Goal: Information Seeking & Learning: Learn about a topic

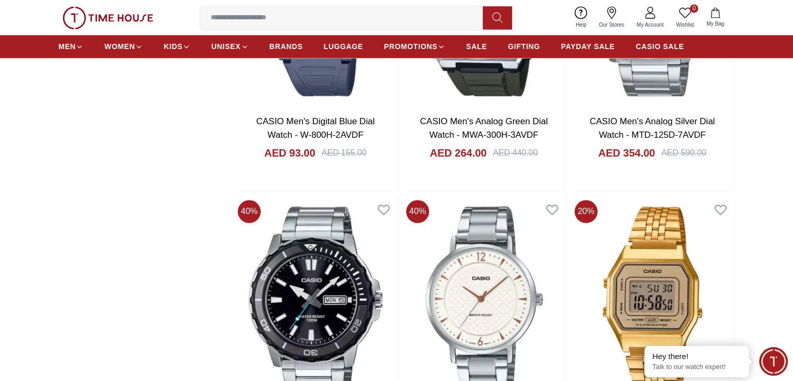
scroll to position [1561, 0]
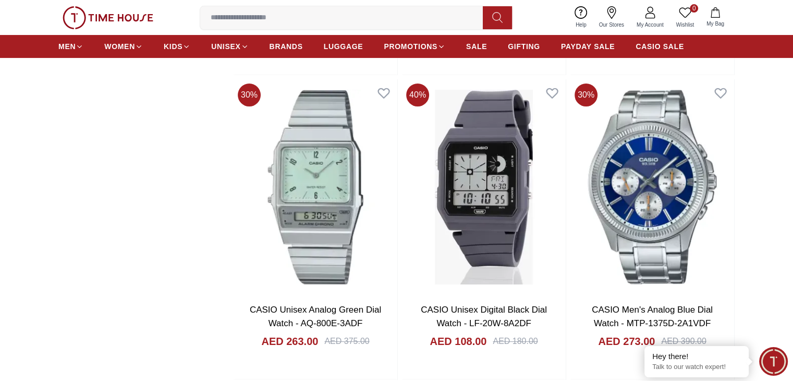
scroll to position [4116, 0]
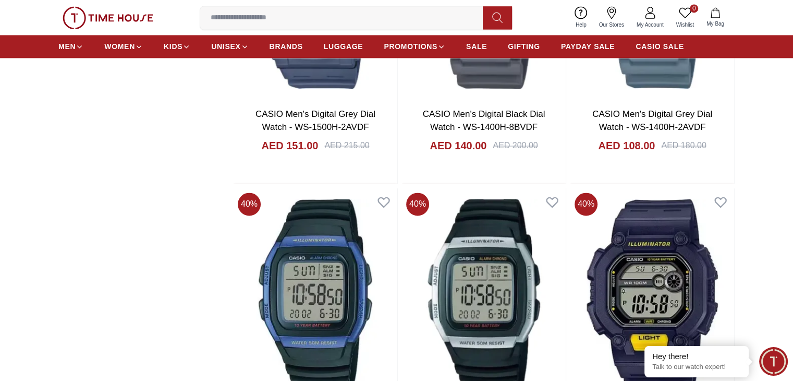
scroll to position [5733, 0]
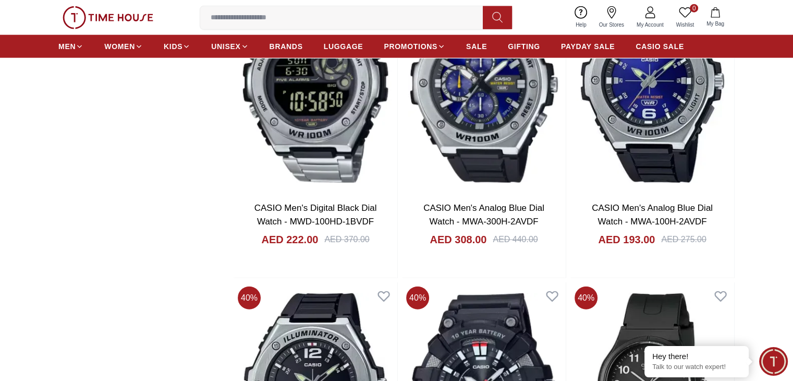
scroll to position [6724, 0]
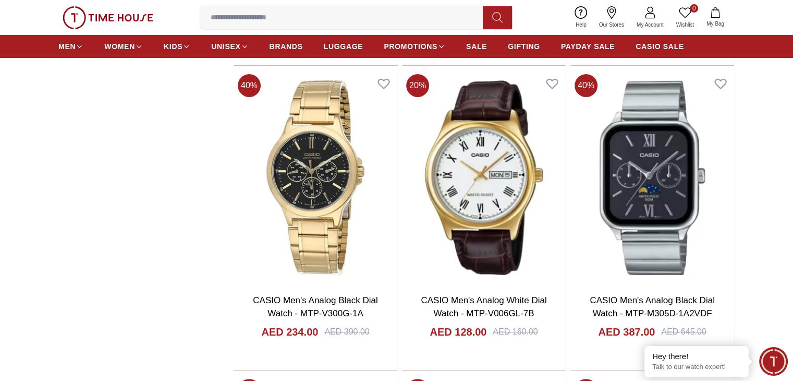
scroll to position [8237, 0]
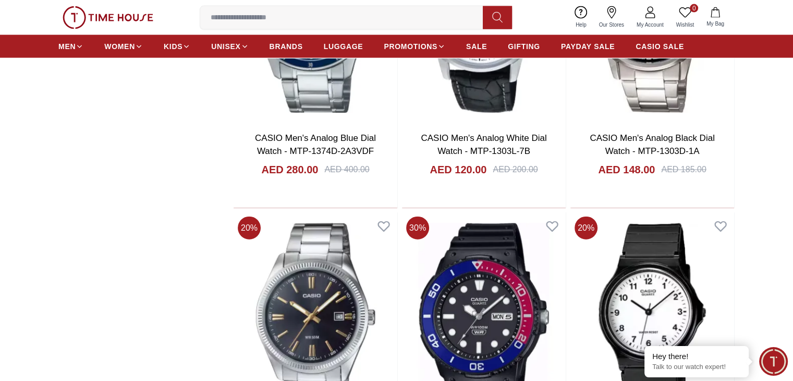
scroll to position [10480, 0]
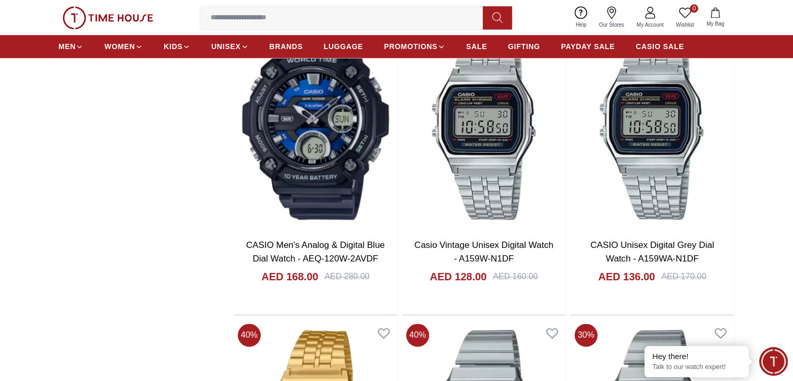
scroll to position [13557, 0]
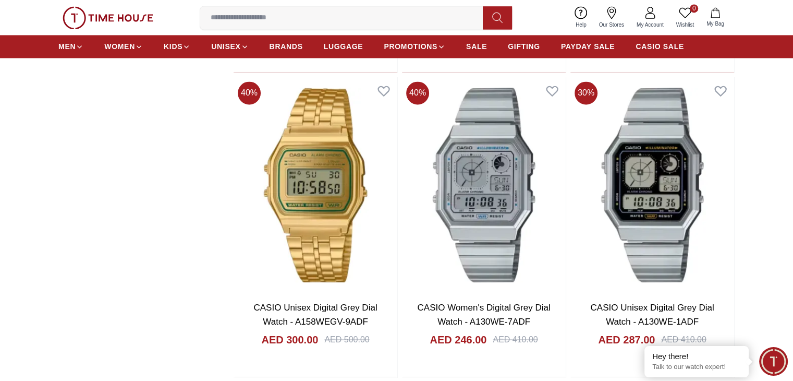
scroll to position [13661, 0]
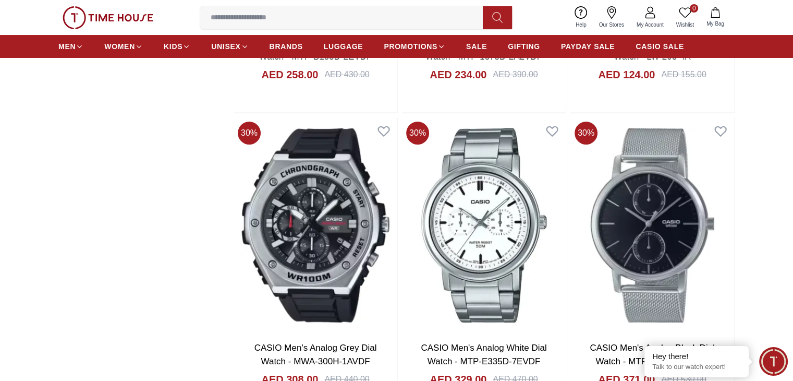
scroll to position [16217, 0]
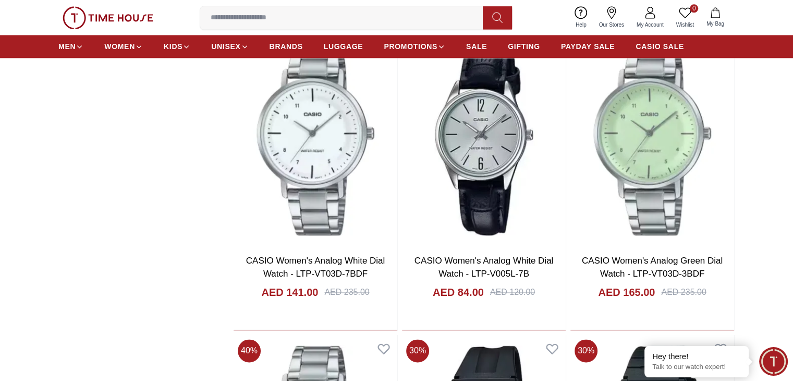
scroll to position [17324, 0]
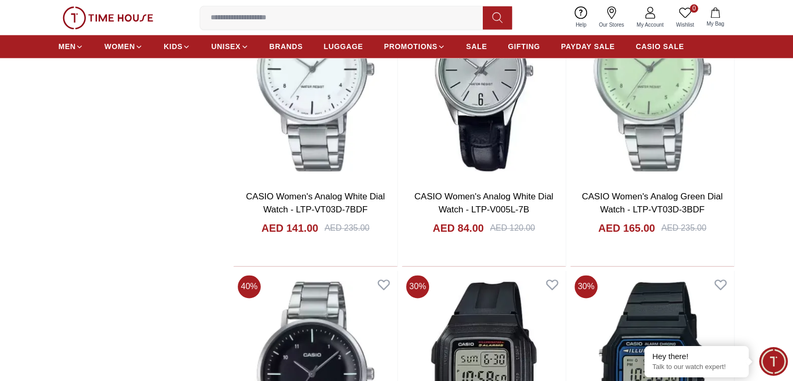
scroll to position [17469, 0]
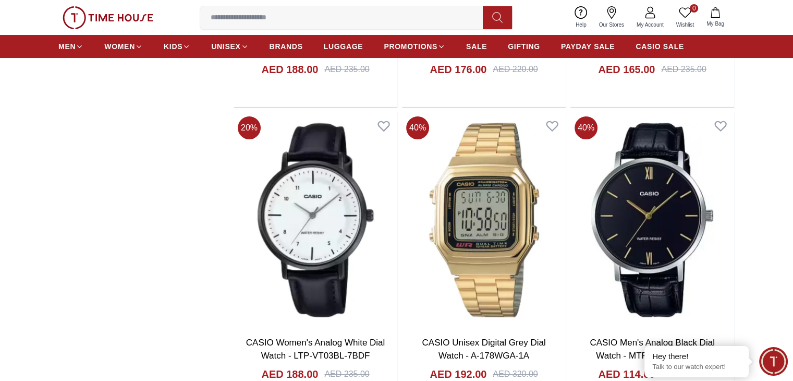
scroll to position [19921, 0]
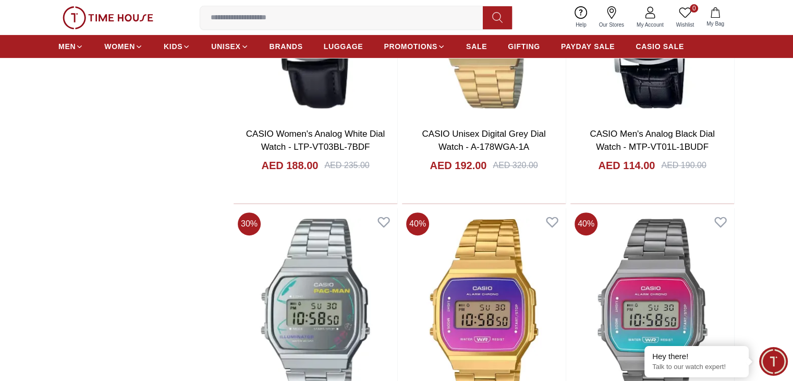
scroll to position [20077, 0]
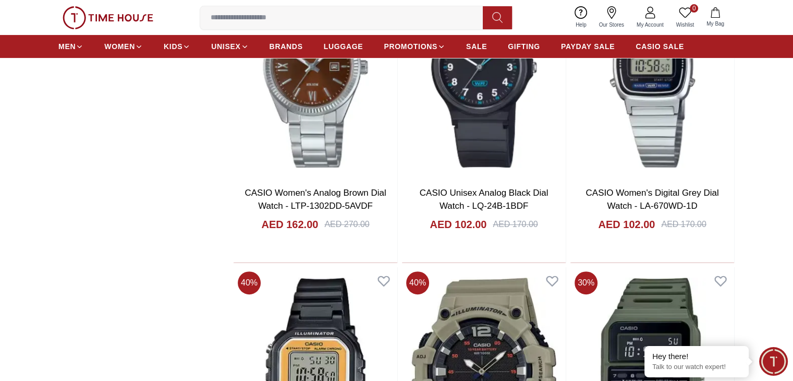
scroll to position [11888, 0]
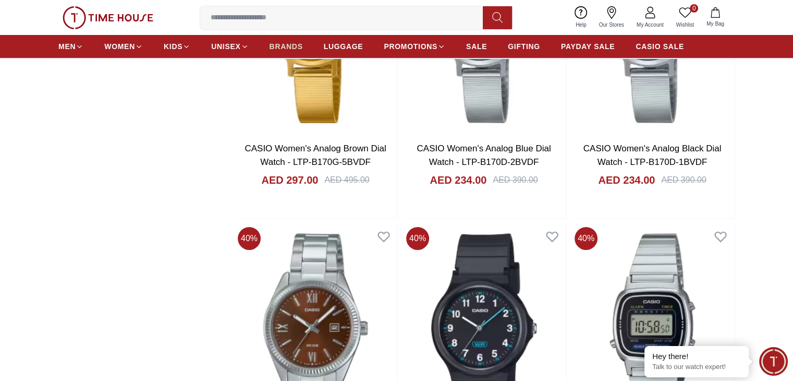
click at [284, 44] on span "BRANDS" at bounding box center [286, 46] width 33 height 10
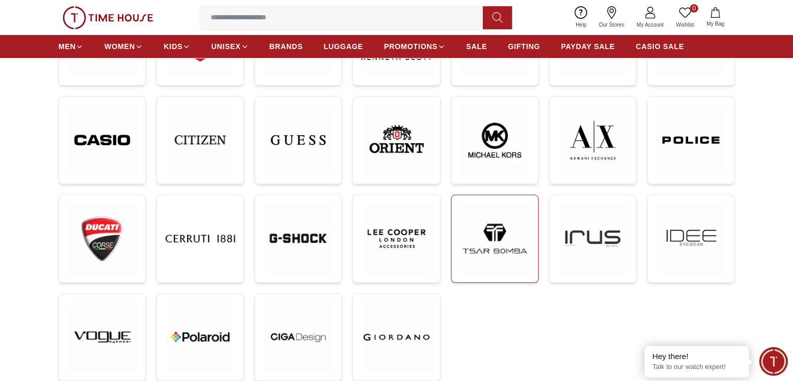
scroll to position [261, 0]
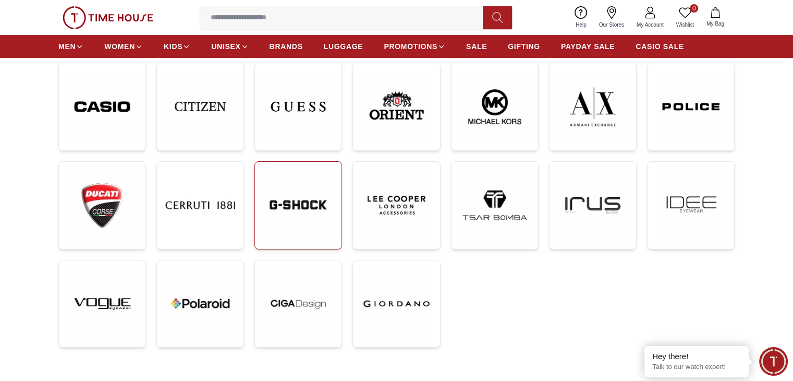
click at [279, 196] on img at bounding box center [298, 205] width 70 height 70
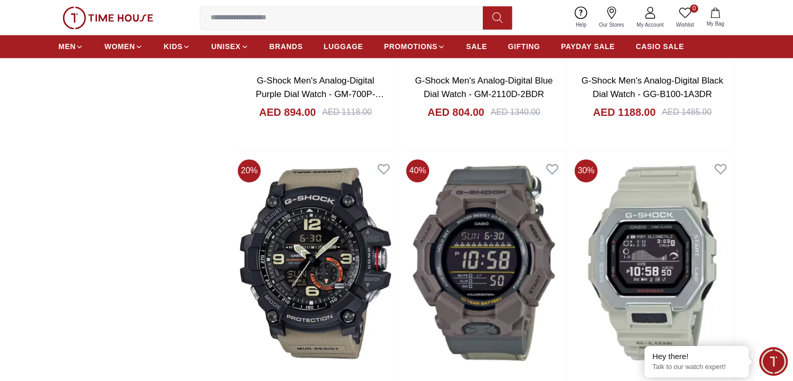
scroll to position [1721, 0]
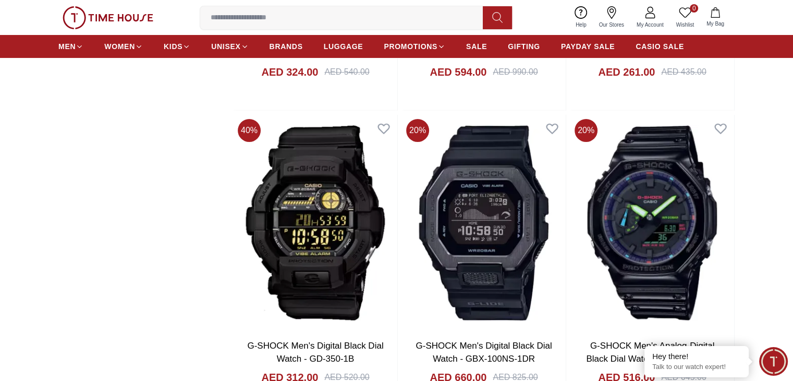
scroll to position [4068, 0]
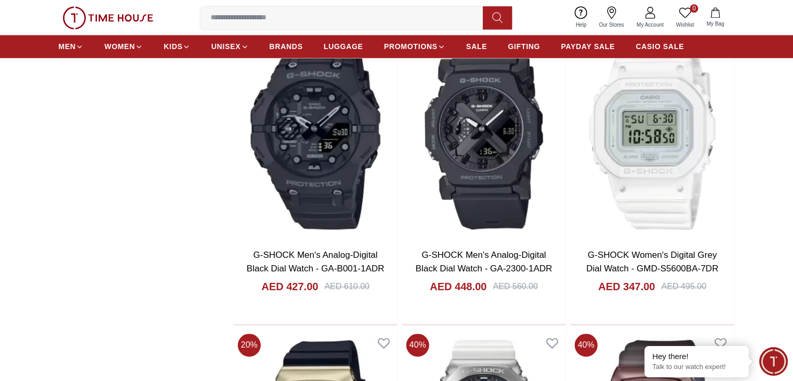
scroll to position [5581, 0]
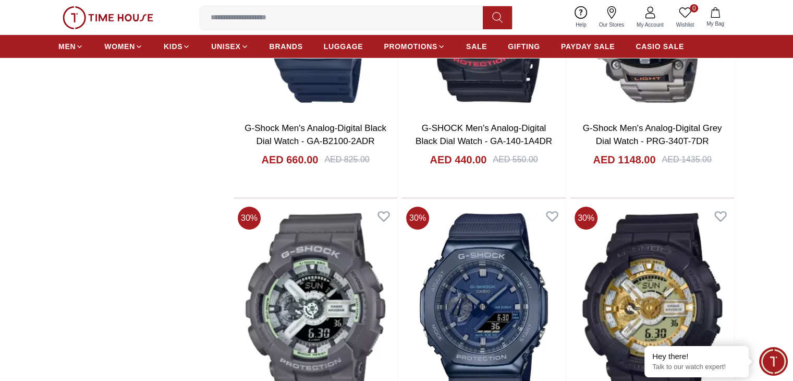
scroll to position [7615, 0]
